Goal: Task Accomplishment & Management: Complete application form

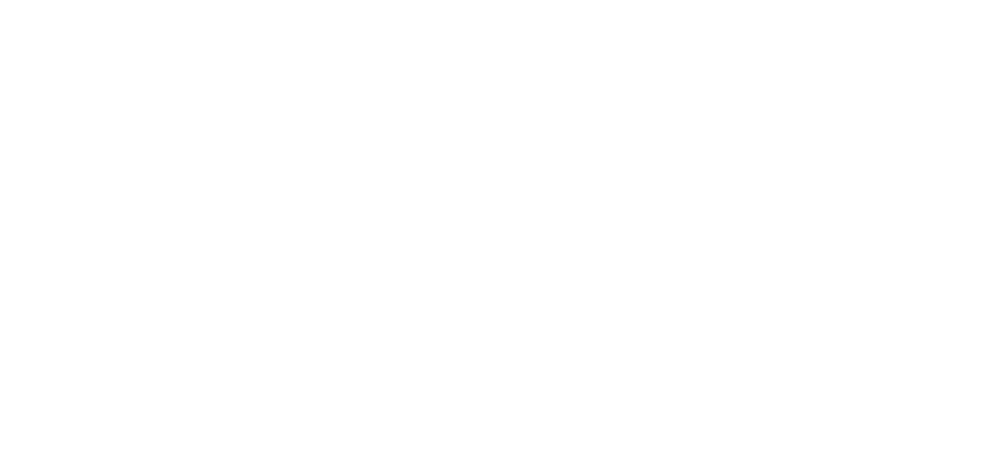
click at [282, 0] on html "Loading × Sorry to interrupt CSS Error Refresh Skip to Main Content Collarts Ed…" at bounding box center [494, 0] width 989 height 0
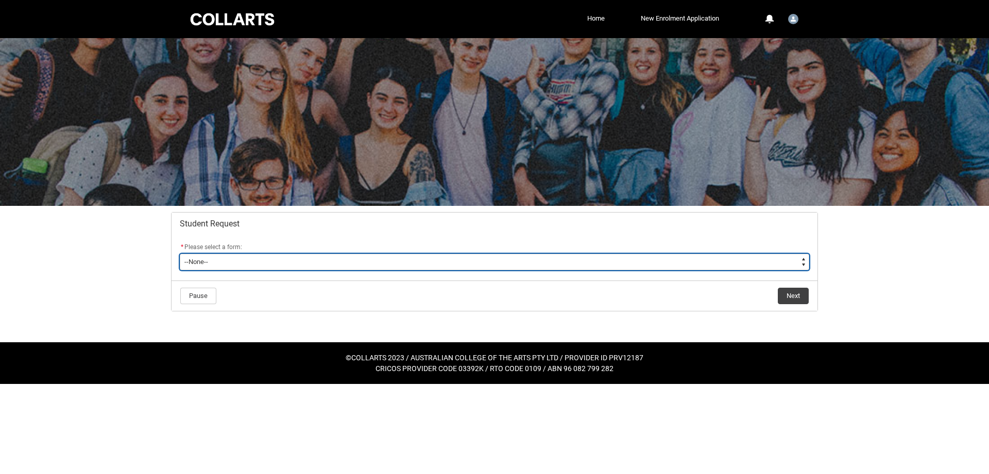
click at [180, 254] on select "--None-- Academic Transcript Application to Appeal Assignment Extension Change …" at bounding box center [495, 262] width 630 height 16
click at [335, 263] on select "--None-- Academic Transcript Application to Appeal Assignment Extension Change …" at bounding box center [495, 262] width 630 height 16
click at [180, 254] on select "--None-- Academic Transcript Application to Appeal Assignment Extension Change …" at bounding box center [495, 262] width 630 height 16
type lightning-select "Course_Credit_RPL_Choice"
click option "Course Credit / RPL" at bounding box center [0, 0] width 0 height 0
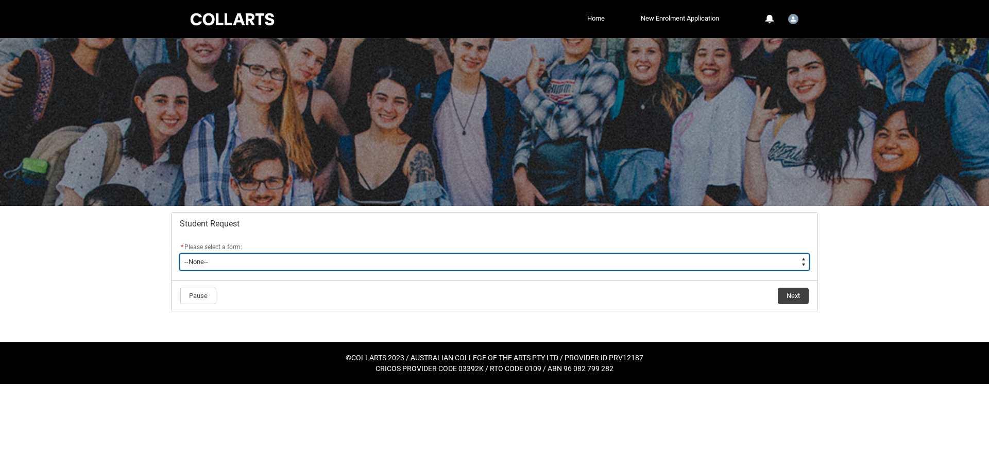
select select "Course_Credit_RPL_Choice"
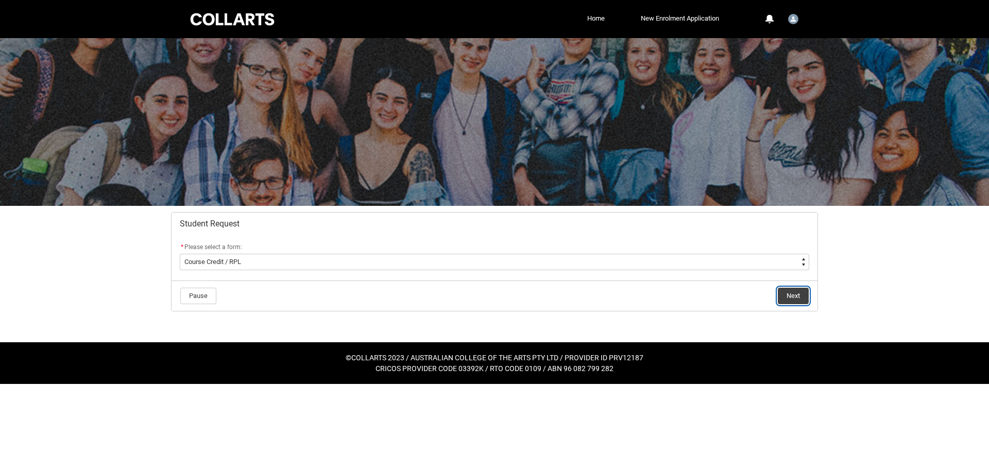
click at [794, 299] on button "Next" at bounding box center [793, 296] width 31 height 16
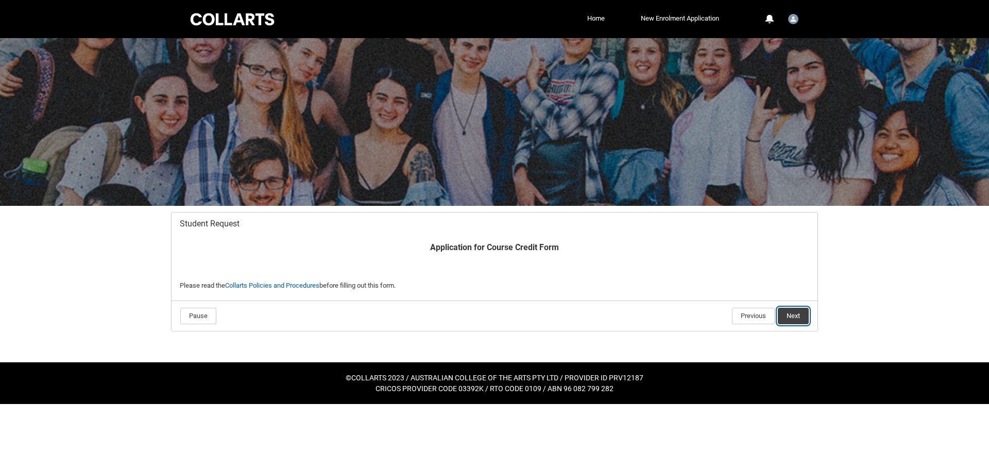
click at [799, 315] on button "Next" at bounding box center [793, 316] width 31 height 16
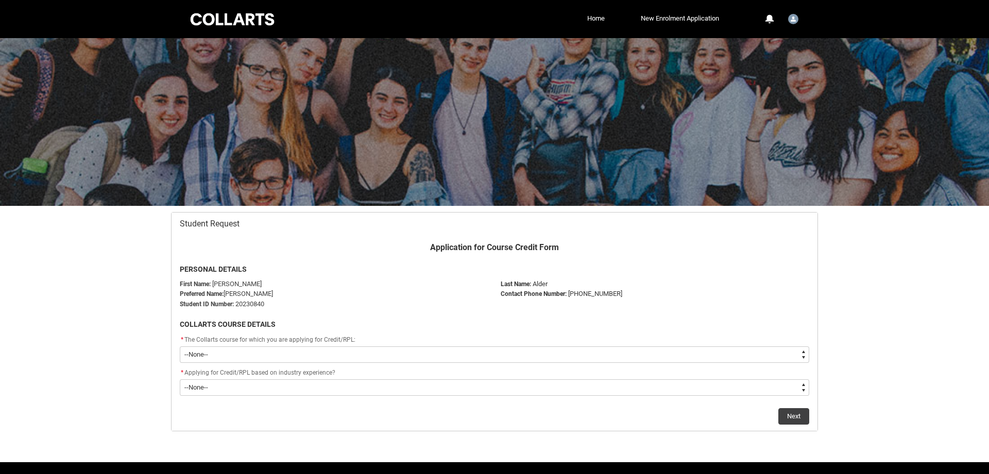
scroll to position [30, 0]
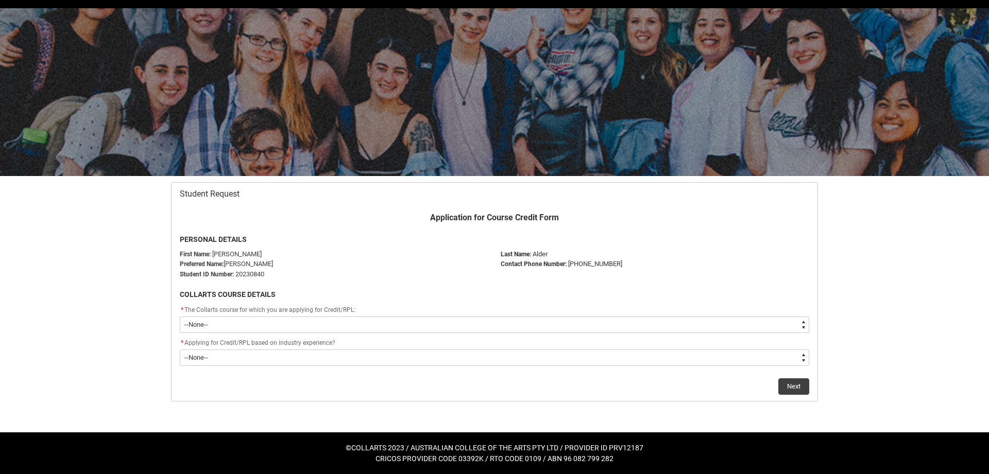
click at [180, 317] on select "--None-- Bachelor of Arts (Interior Design)" at bounding box center [495, 325] width 630 height 16
type lightning-select "recordPicklist_ProgramEnrollment.a0jOZ000003QQefYAG"
click option "Bachelor of Arts (Interior Design)" at bounding box center [0, 0] width 0 height 0
select select "recordPicklist_ProgramEnrollment.a0jOZ000003QQefYAG"
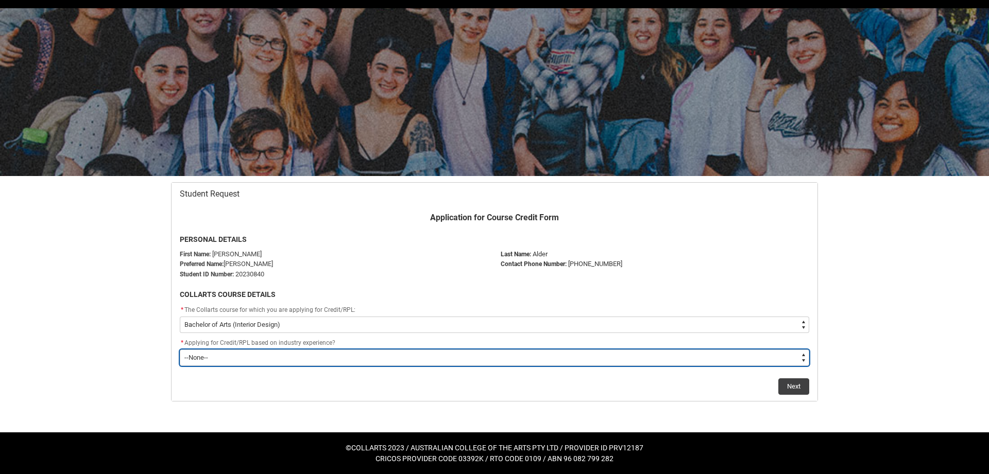
click at [180, 350] on select "--None-- Prior Learning Prior Industry Experience Both" at bounding box center [495, 358] width 630 height 16
type lightning-select "Prior_Industry_Experience_RPL"
click option "Prior Industry Experience" at bounding box center [0, 0] width 0 height 0
select select "Prior_Industry_Experience_RPL"
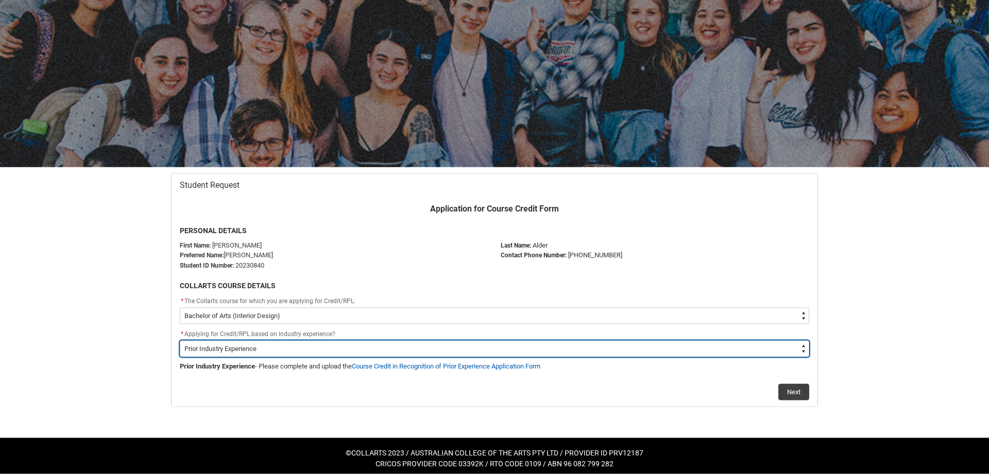
scroll to position [44, 0]
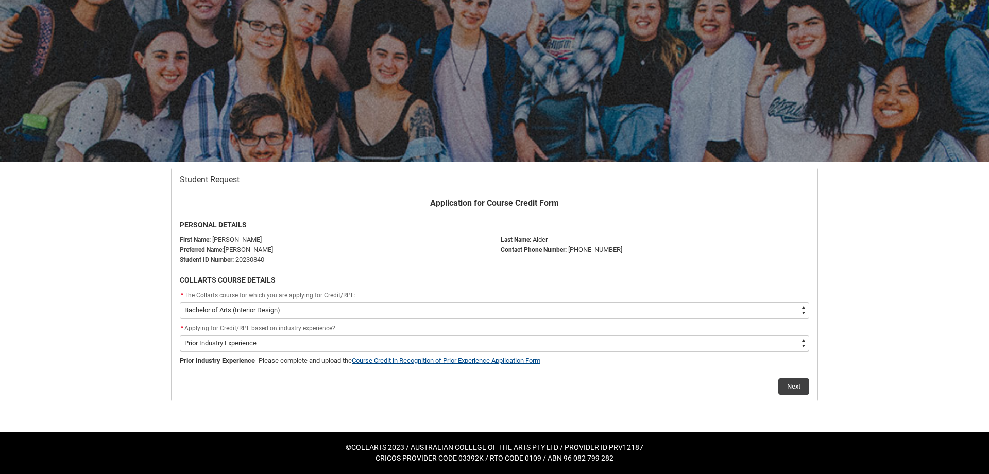
click at [494, 362] on link "Course Credit in Recognition of Prior Experience Application Form" at bounding box center [446, 361] width 189 height 8
